Goal: Task Accomplishment & Management: Complete application form

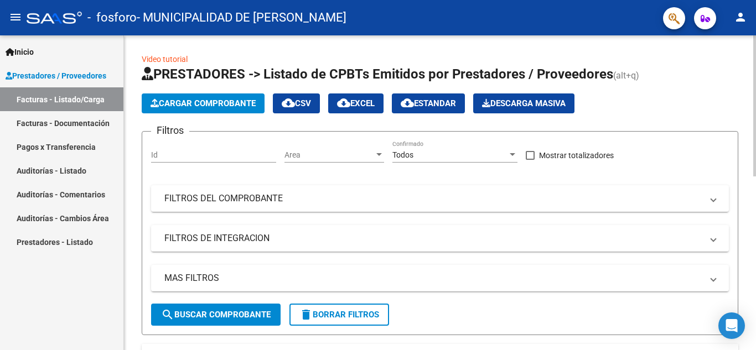
click at [182, 105] on span "Cargar Comprobante" at bounding box center [203, 104] width 105 height 10
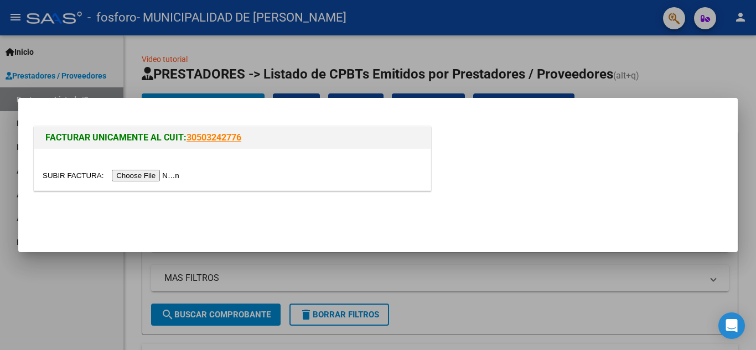
click at [168, 177] on input "file" at bounding box center [113, 176] width 140 height 12
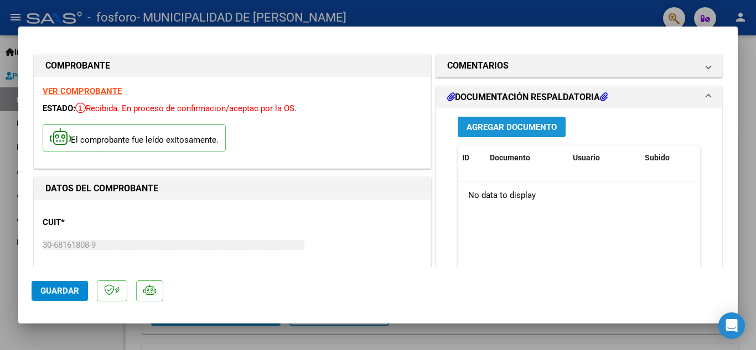
click at [522, 134] on button "Agregar Documento" at bounding box center [512, 127] width 108 height 20
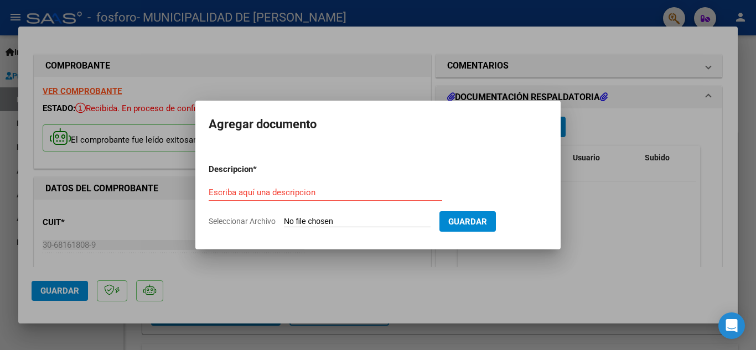
click at [330, 220] on input "Seleccionar Archivo" at bounding box center [357, 222] width 147 height 11
type input "C:\fakepath\OSPIF CAPO FC 9064_259035.pdf"
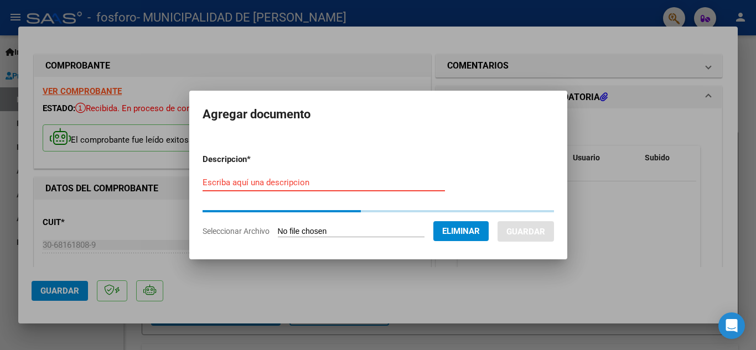
click at [225, 184] on input "Escriba aquí una descripcion" at bounding box center [324, 183] width 242 height 10
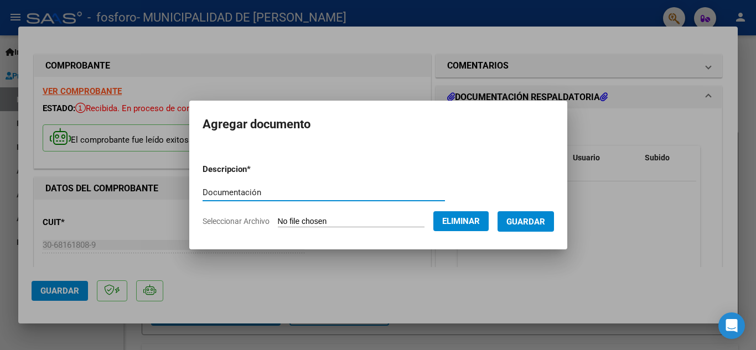
click at [228, 189] on input "Documentación" at bounding box center [324, 193] width 242 height 10
click at [307, 197] on input "Documentación" at bounding box center [324, 193] width 242 height 10
click at [209, 192] on input "Documentación Hospital" at bounding box center [324, 193] width 242 height 10
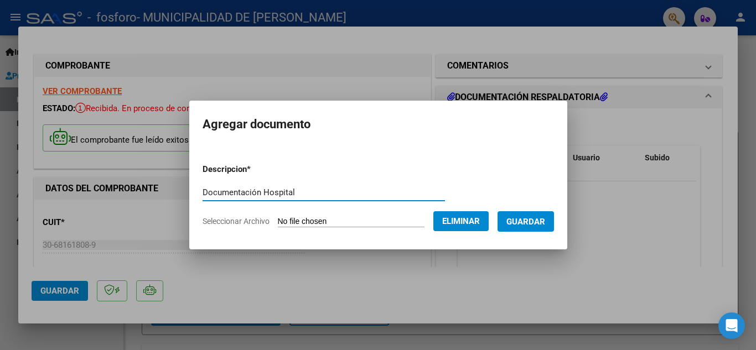
drag, startPoint x: 209, startPoint y: 192, endPoint x: 227, endPoint y: 192, distance: 18.3
click at [227, 192] on input "Documentación Hospital" at bounding box center [324, 193] width 242 height 10
click at [297, 190] on input "Documentación Hospital" at bounding box center [324, 193] width 242 height 10
type input "Documentación Hospital [PERSON_NAME]"
click at [539, 223] on span "Guardar" at bounding box center [526, 222] width 39 height 10
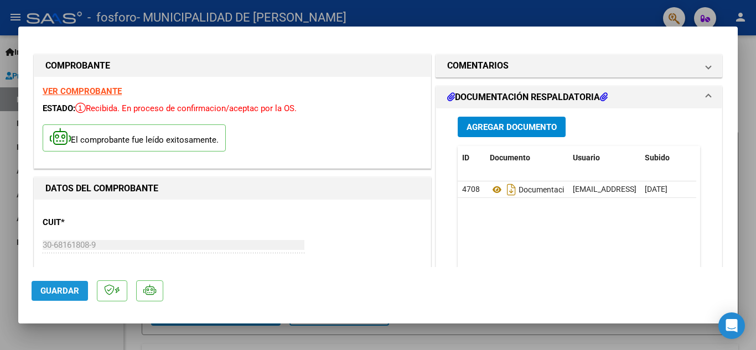
click at [62, 287] on span "Guardar" at bounding box center [59, 291] width 39 height 10
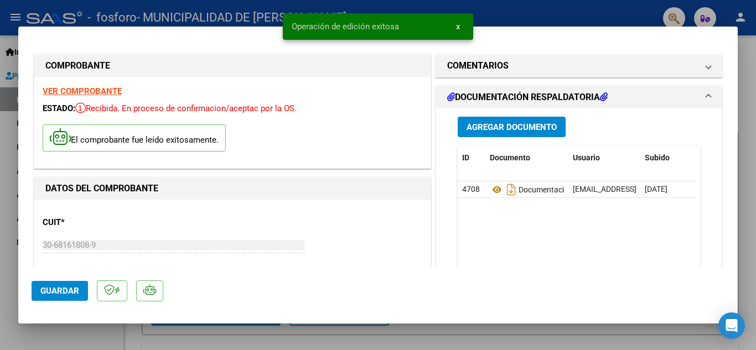
click at [61, 287] on span "Guardar" at bounding box center [59, 291] width 39 height 10
click at [510, 8] on div at bounding box center [378, 175] width 756 height 350
type input "$ 0,00"
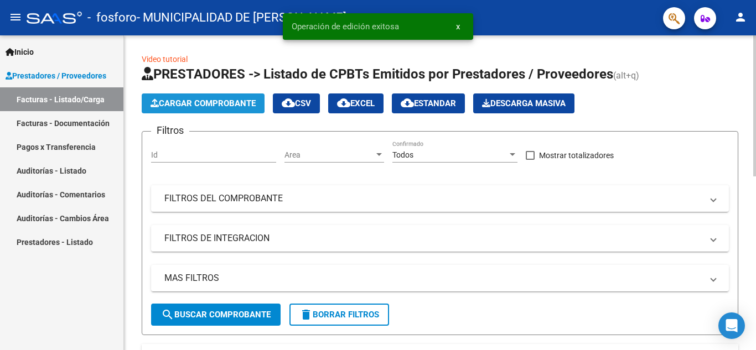
click at [204, 105] on span "Cargar Comprobante" at bounding box center [203, 104] width 105 height 10
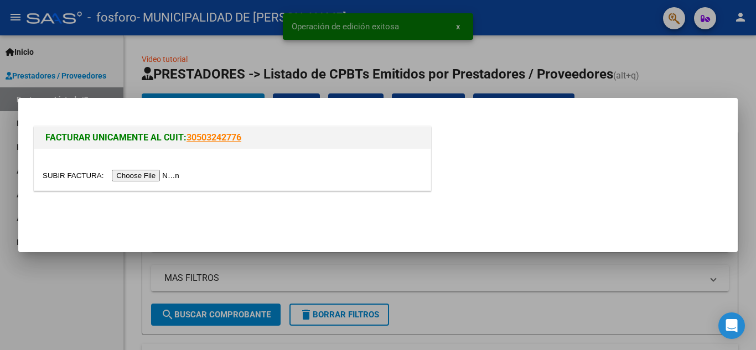
click at [161, 175] on input "file" at bounding box center [113, 176] width 140 height 12
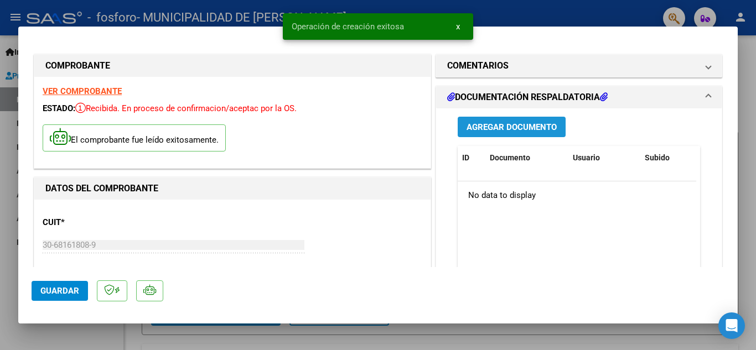
click at [505, 126] on span "Agregar Documento" at bounding box center [512, 127] width 90 height 10
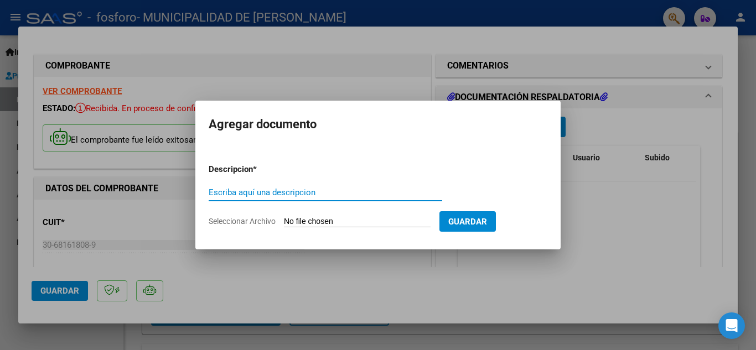
click at [318, 195] on input "Escriba aquí una descripcion" at bounding box center [326, 193] width 234 height 10
paste input "Documentación Hospital"
type input "Documentación Hospital"
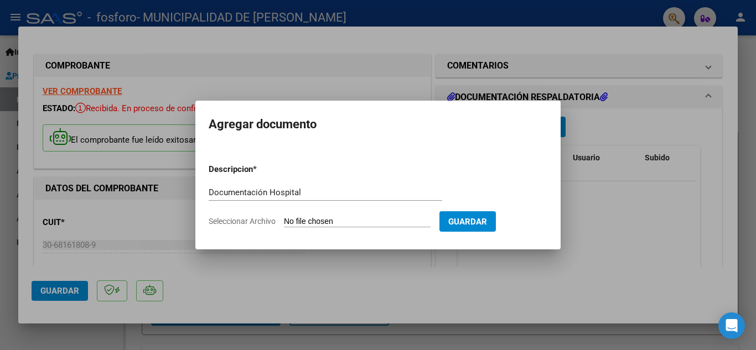
click at [306, 216] on form "Descripcion * Documentación Hospital Escriba aquí una descripcion Seleccionar A…" at bounding box center [378, 195] width 339 height 81
click at [324, 224] on input "Seleccionar Archivo" at bounding box center [357, 222] width 147 height 11
type input "C:\fakepath\OSPIF OFTAL FC 22656_259020.pdf"
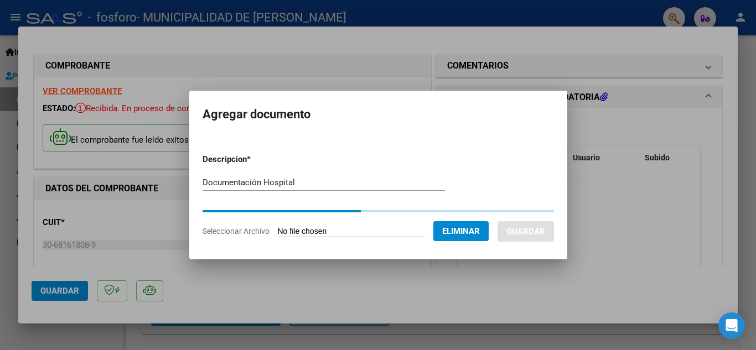
click at [304, 183] on input "Documentación Hospital" at bounding box center [324, 183] width 242 height 10
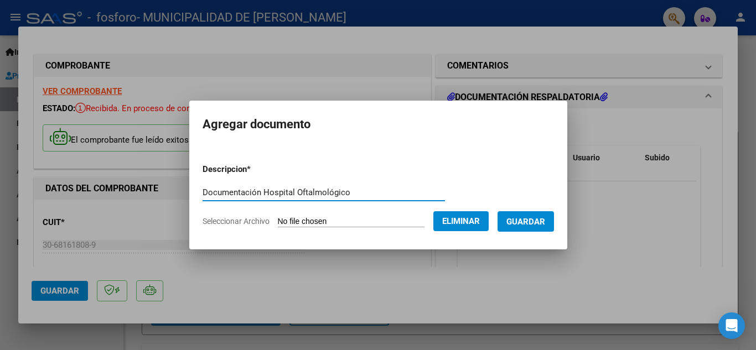
type input "Documentación Hospital Oftalmológico"
click at [543, 222] on span "Guardar" at bounding box center [526, 222] width 39 height 10
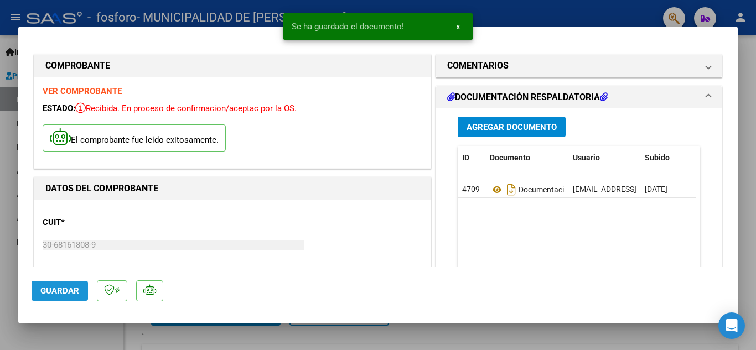
click at [56, 286] on span "Guardar" at bounding box center [59, 291] width 39 height 10
click at [65, 293] on span "Guardar" at bounding box center [59, 291] width 39 height 10
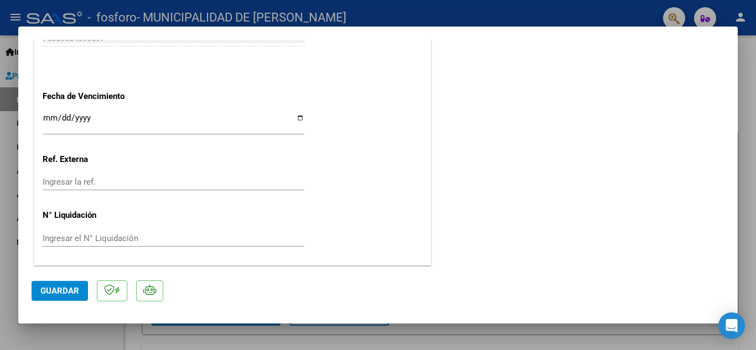
scroll to position [657, 0]
click at [53, 295] on span "Guardar" at bounding box center [59, 291] width 39 height 10
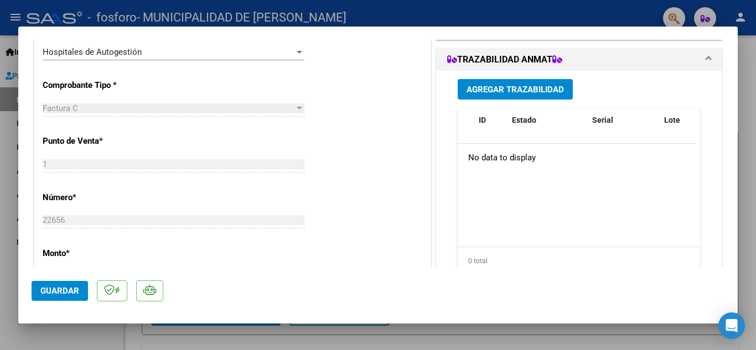
scroll to position [324, 0]
